Goal: Find contact information: Find contact information

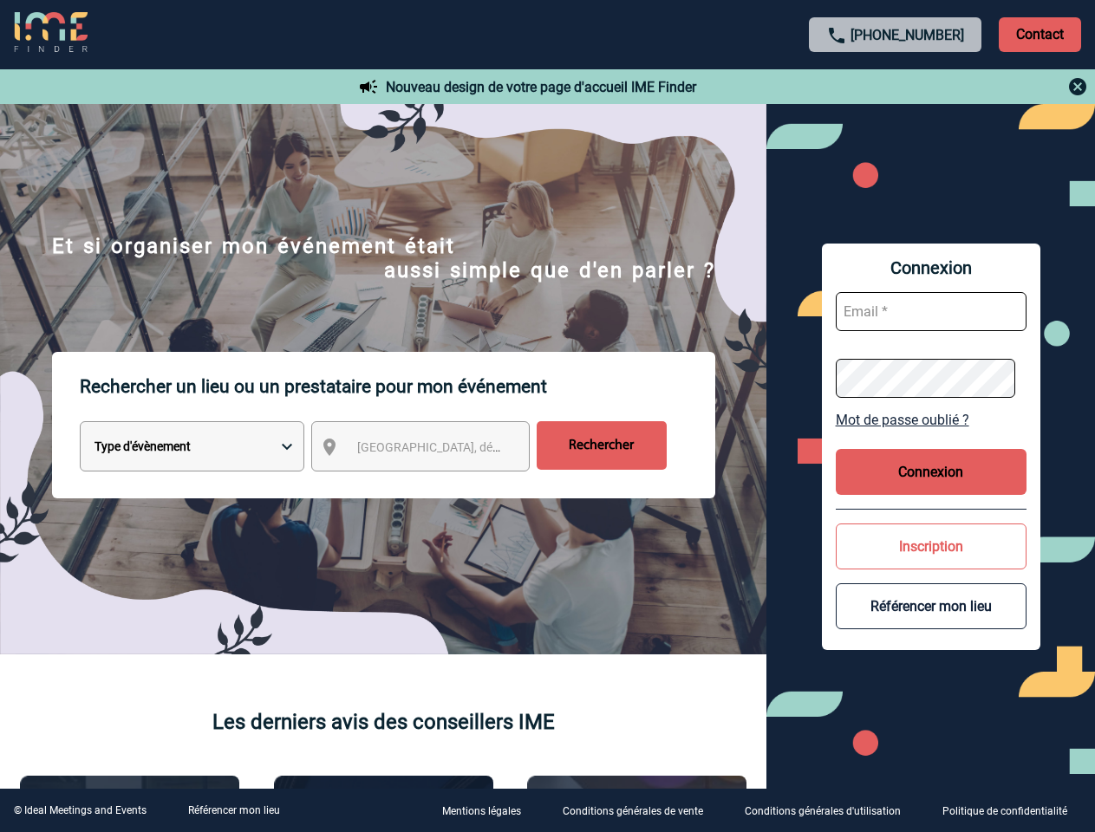
click at [547, 416] on p "Rechercher un lieu ou un prestataire pour mon événement" at bounding box center [397, 386] width 635 height 69
click at [1039, 34] on p "Contact" at bounding box center [1040, 34] width 82 height 35
click at [895, 87] on body "[PHONE_NUMBER] Contact Contact Nouveau design de votre page d'accueil IME Finde…" at bounding box center [547, 416] width 1095 height 832
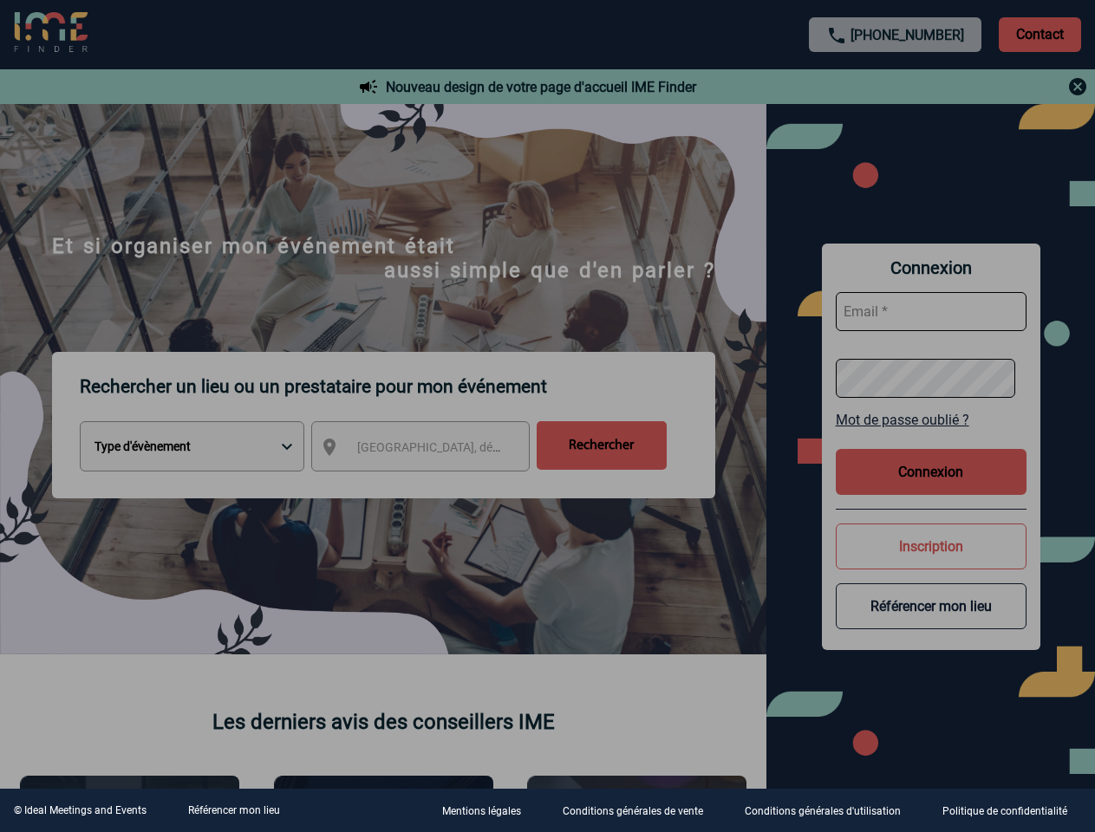
click at [436, 450] on div at bounding box center [547, 416] width 1095 height 832
click at [931, 420] on div at bounding box center [547, 416] width 1095 height 832
click at [931, 472] on div at bounding box center [547, 416] width 1095 height 832
click at [931, 546] on div at bounding box center [547, 416] width 1095 height 832
click at [931, 606] on div at bounding box center [547, 416] width 1095 height 832
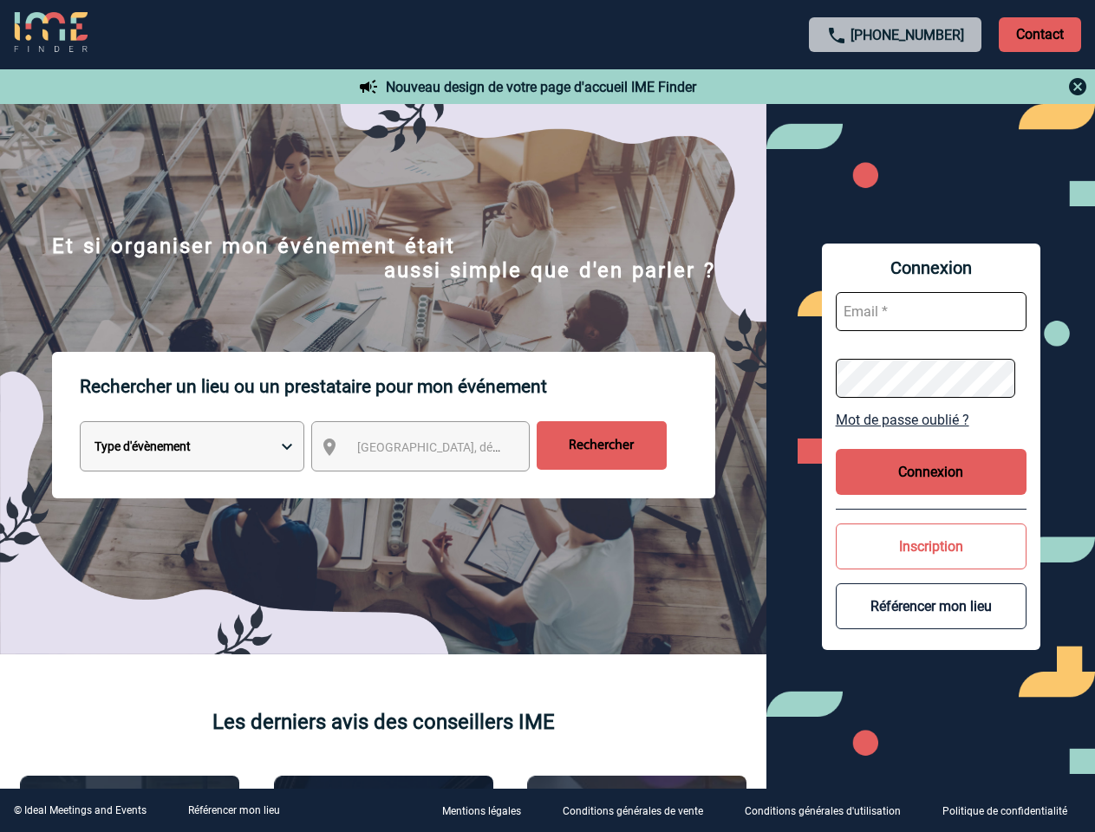
click at [233, 811] on link "Référencer mon lieu" at bounding box center [234, 810] width 92 height 12
